Goal: Communication & Community: Answer question/provide support

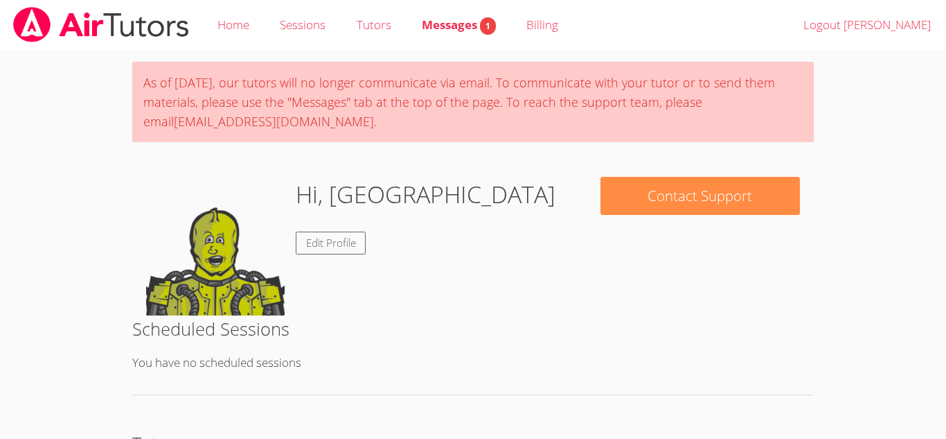
click at [155, 36] on img at bounding box center [101, 24] width 179 height 35
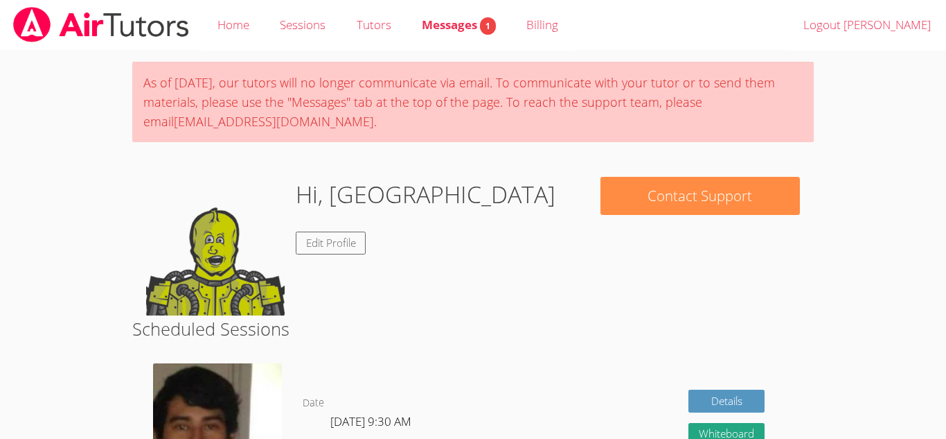
click at [449, 30] on span "Messages 1" at bounding box center [459, 25] width 74 height 16
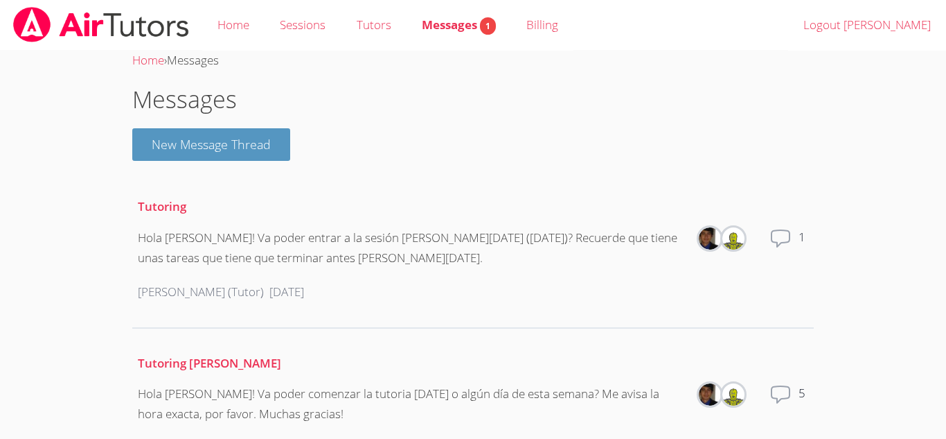
click at [399, 161] on div "Messages New Message Thread Tutoring Hola [PERSON_NAME]! Va poder entrar a la s…" at bounding box center [473, 351] width 682 height 539
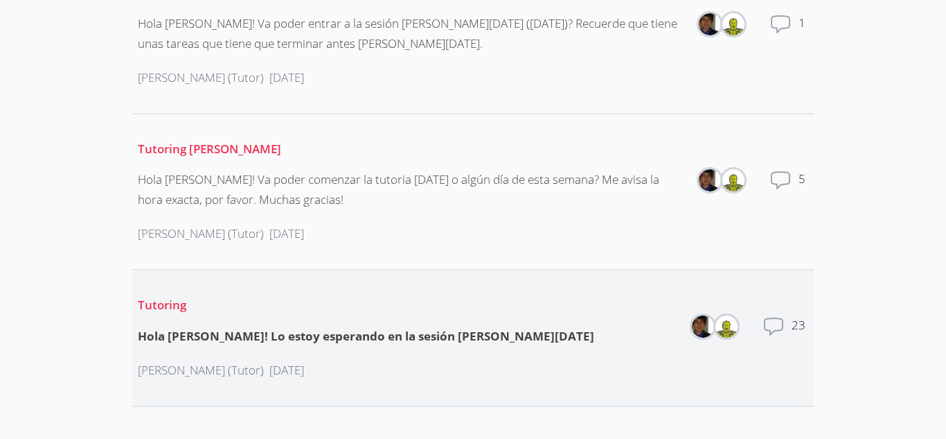
click at [470, 340] on li "Tutoring Hola Eblin! Lo estoy esperando en la sesión de hoy Carlos Flores (Tuto…" at bounding box center [473, 338] width 682 height 136
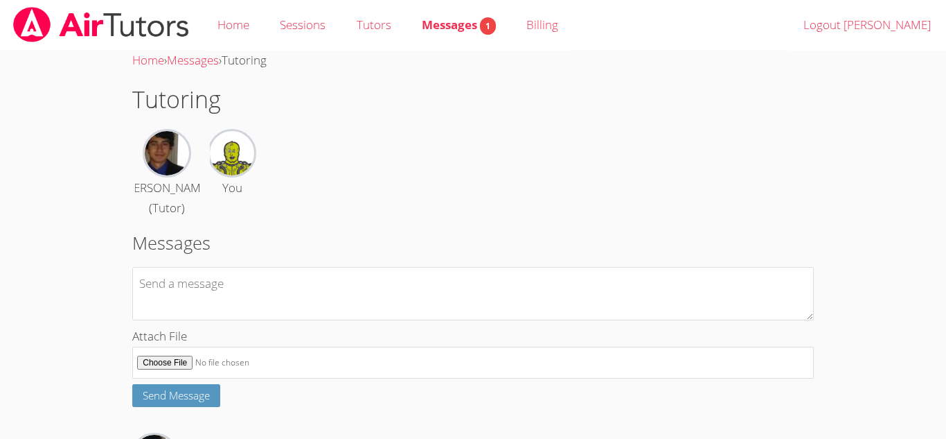
click at [132, 24] on img at bounding box center [101, 24] width 179 height 35
